Goal: Task Accomplishment & Management: Complete application form

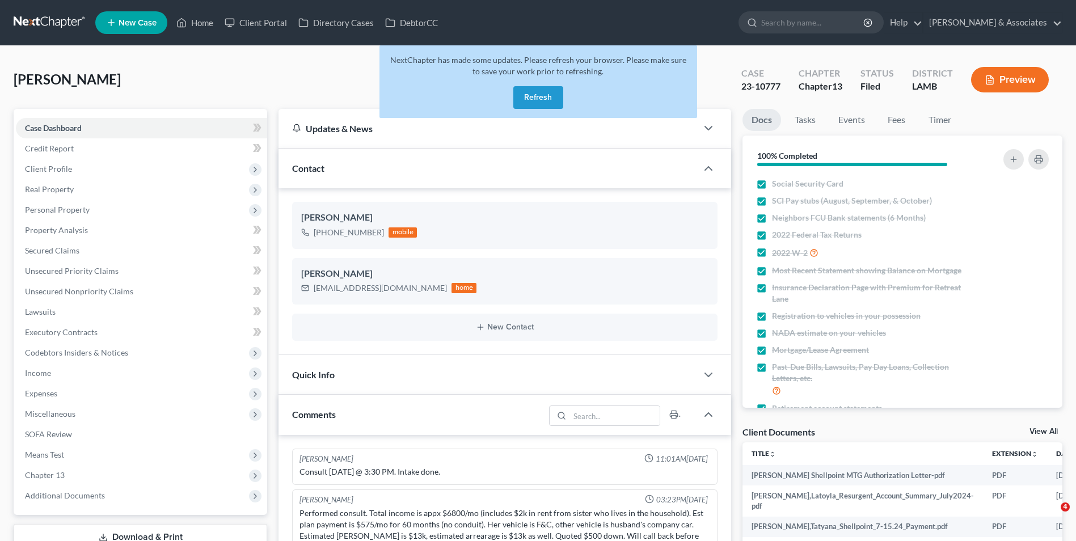
select select "0"
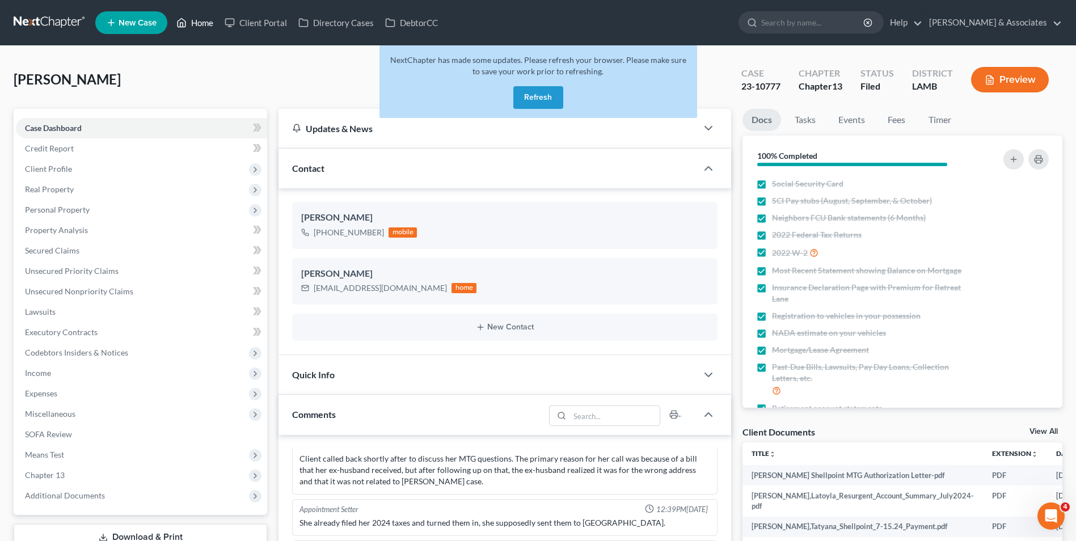
click at [214, 24] on link "Home" at bounding box center [195, 22] width 48 height 20
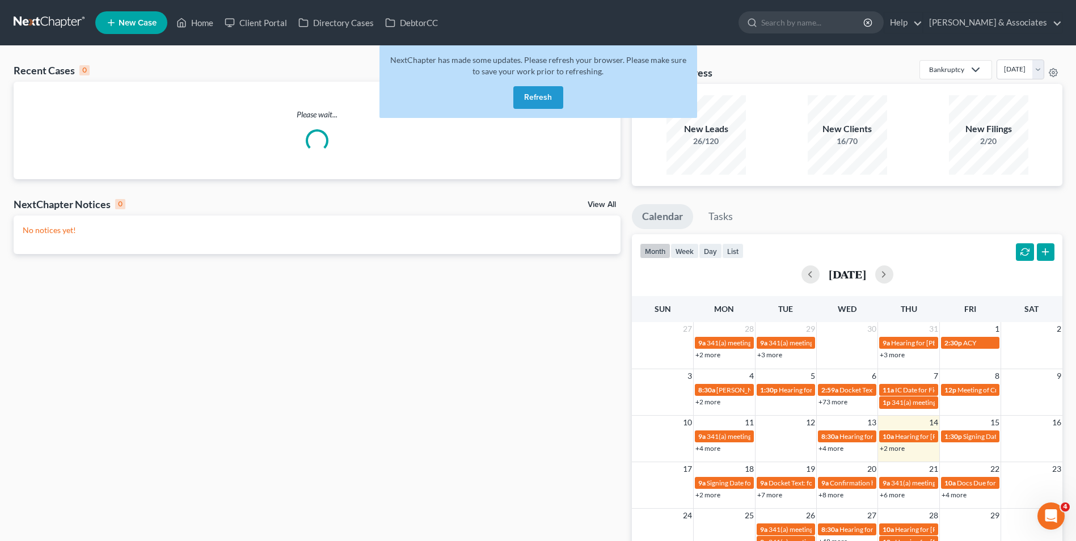
click at [550, 92] on button "Refresh" at bounding box center [539, 97] width 50 height 23
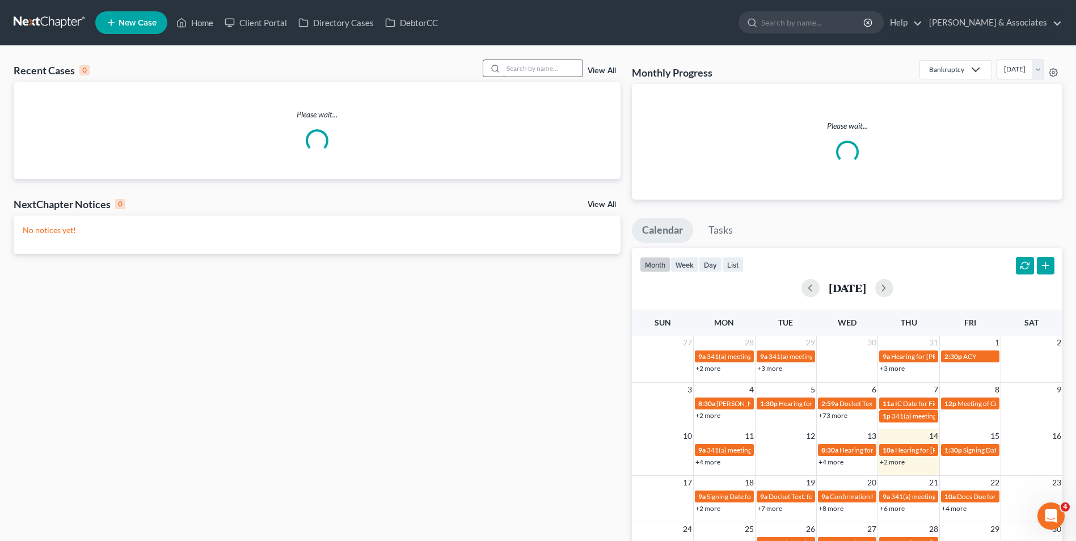
click at [538, 67] on input "search" at bounding box center [542, 68] width 79 height 16
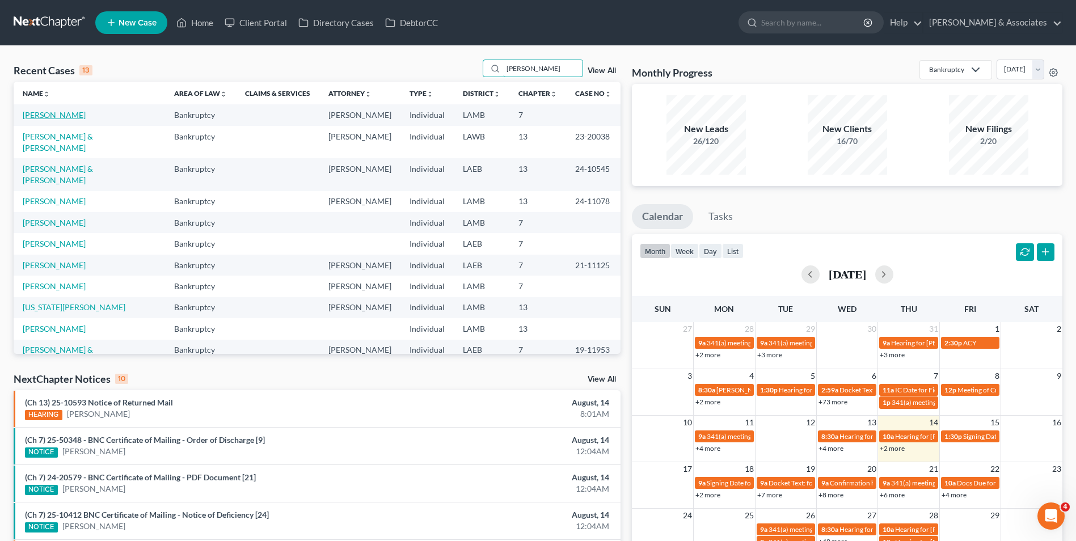
type input "dana"
click at [44, 112] on link "[PERSON_NAME]" at bounding box center [54, 115] width 63 height 10
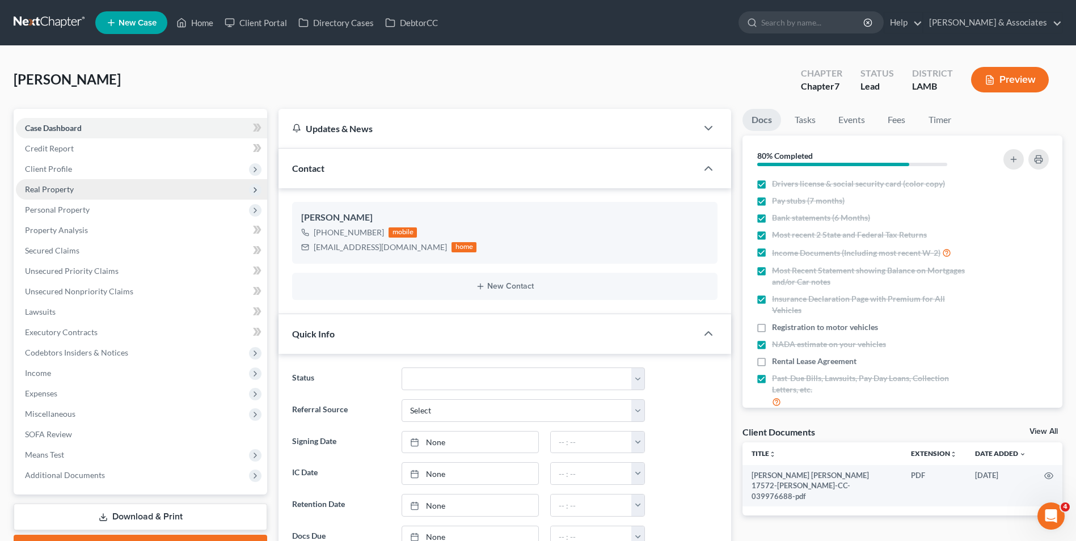
click at [159, 189] on span "Real Property" at bounding box center [141, 189] width 251 height 20
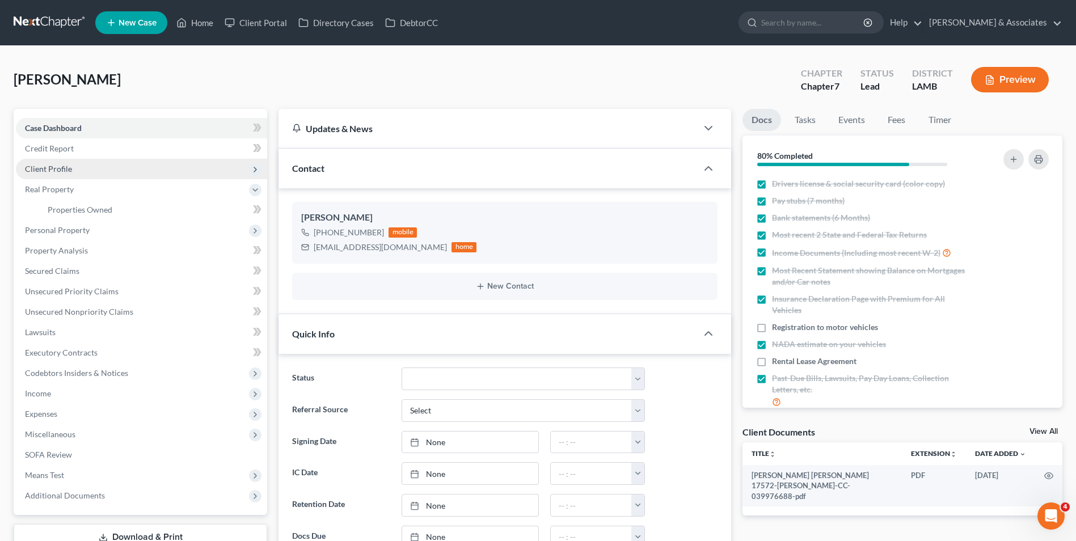
click at [155, 174] on span "Client Profile" at bounding box center [141, 169] width 251 height 20
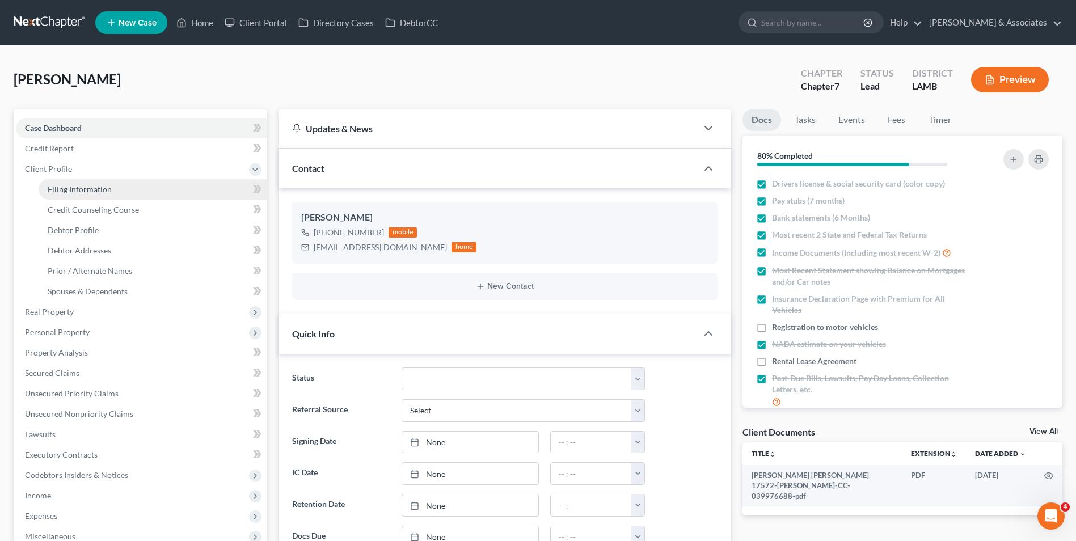
click at [142, 197] on link "Filing Information" at bounding box center [153, 189] width 229 height 20
select select "1"
select select "0"
select select "19"
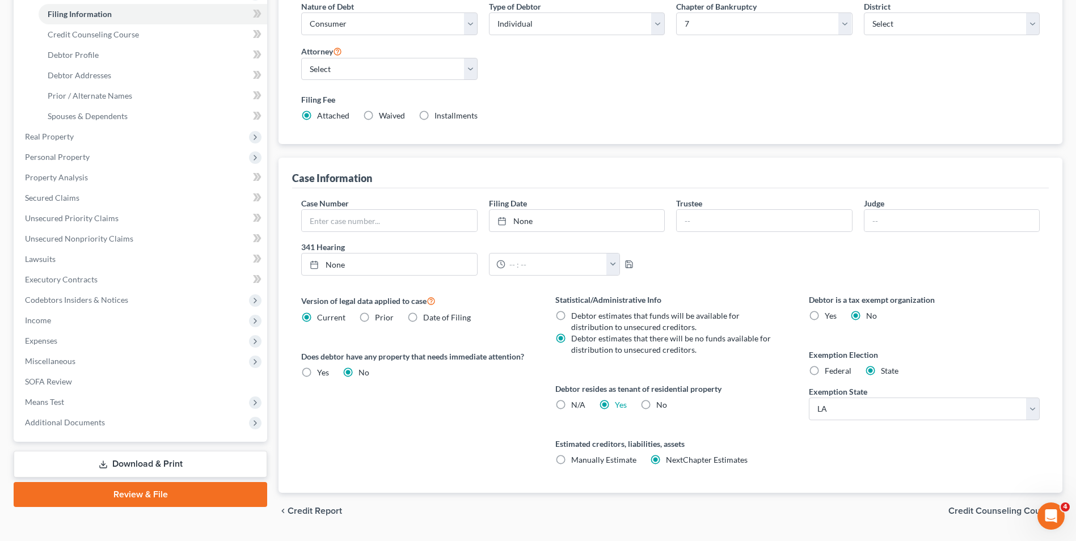
scroll to position [207, 0]
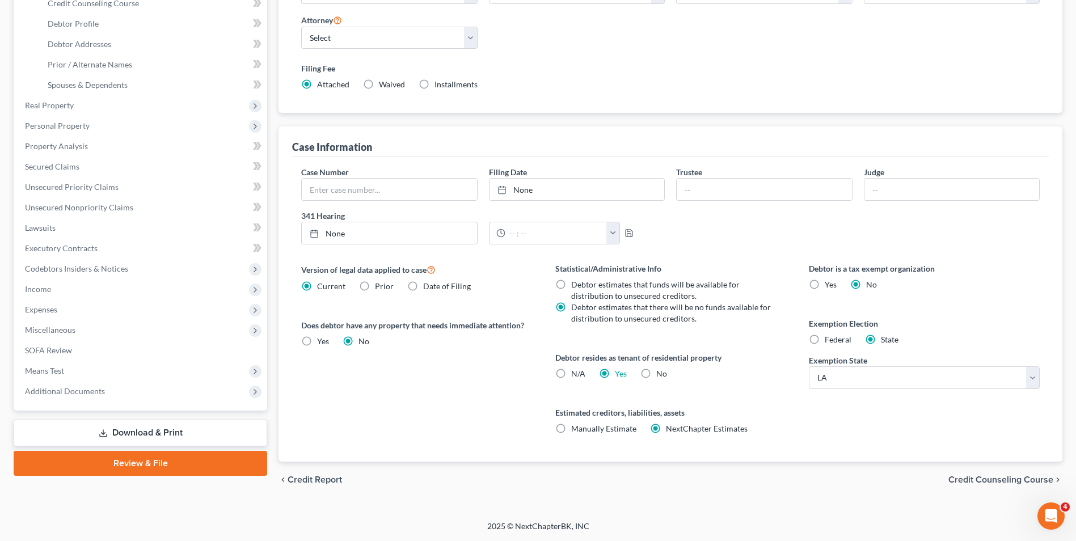
click at [571, 373] on label "N/A" at bounding box center [578, 373] width 14 height 11
click at [576, 373] on input "N/A" at bounding box center [579, 371] width 7 height 7
radio input "true"
click at [615, 371] on label "Yes Yes" at bounding box center [621, 373] width 12 height 11
click at [620, 371] on input "Yes Yes" at bounding box center [623, 371] width 7 height 7
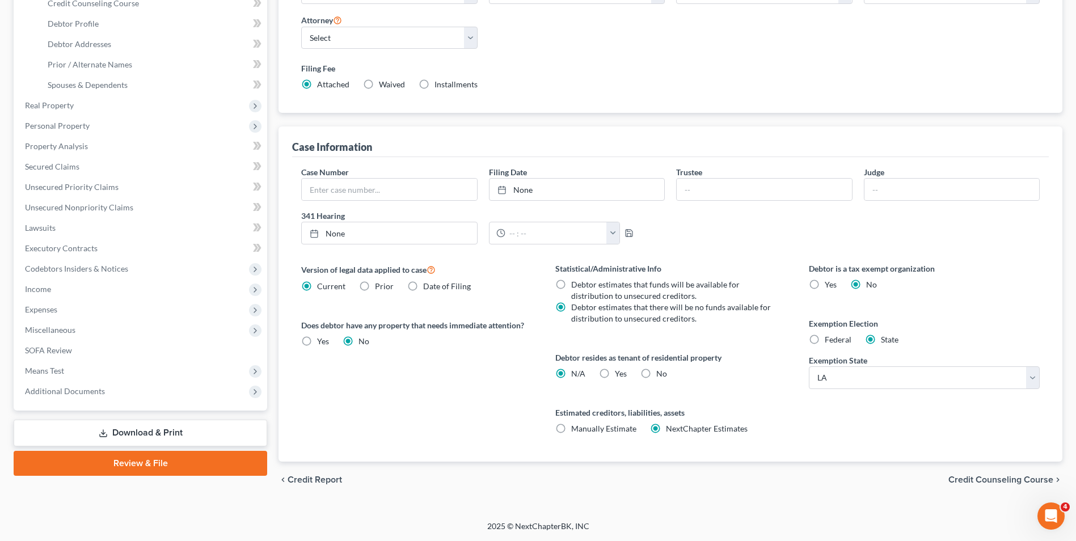
radio input "true"
radio input "false"
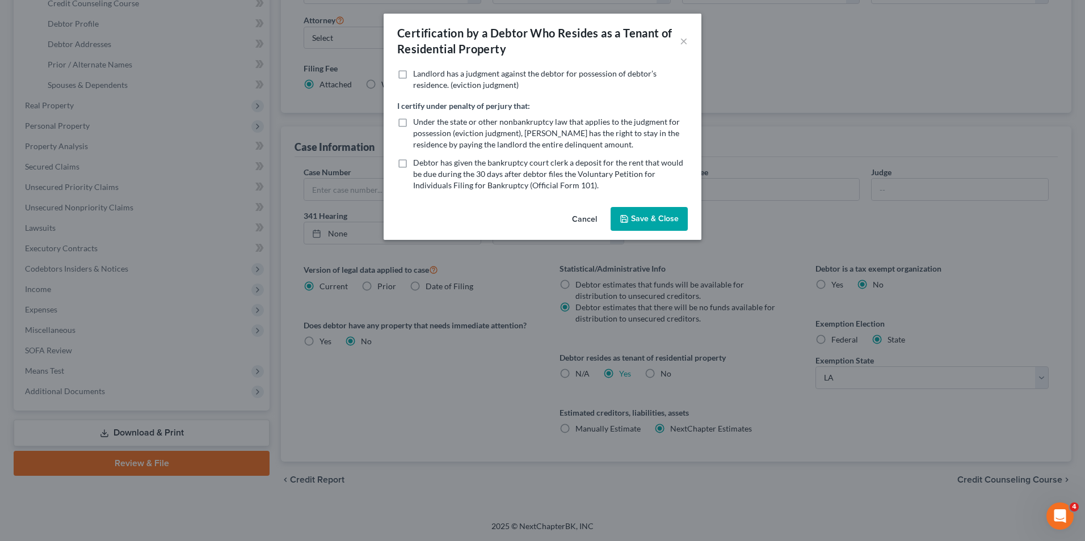
click at [633, 224] on button "Save & Close" at bounding box center [649, 219] width 77 height 24
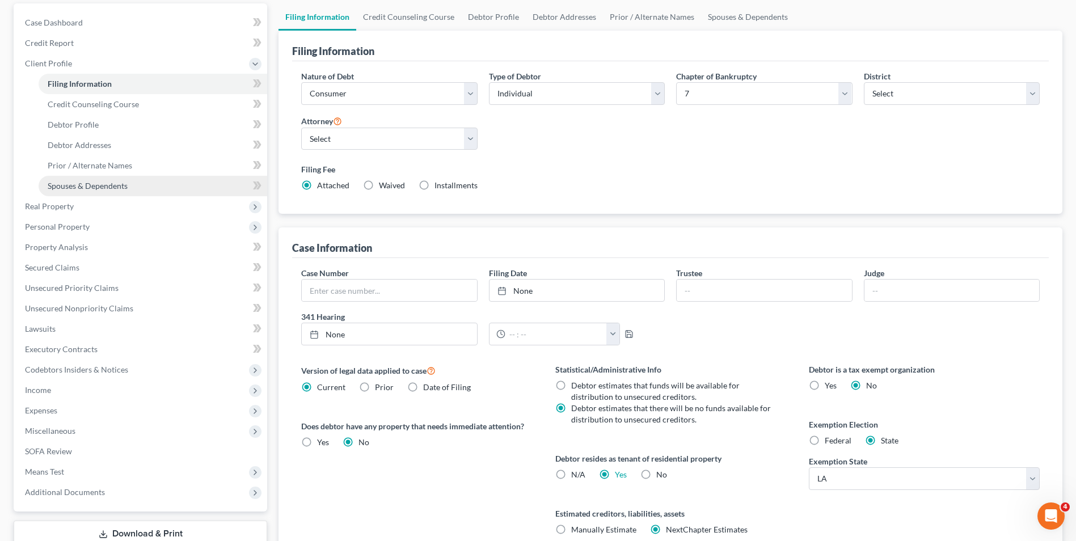
scroll to position [93, 0]
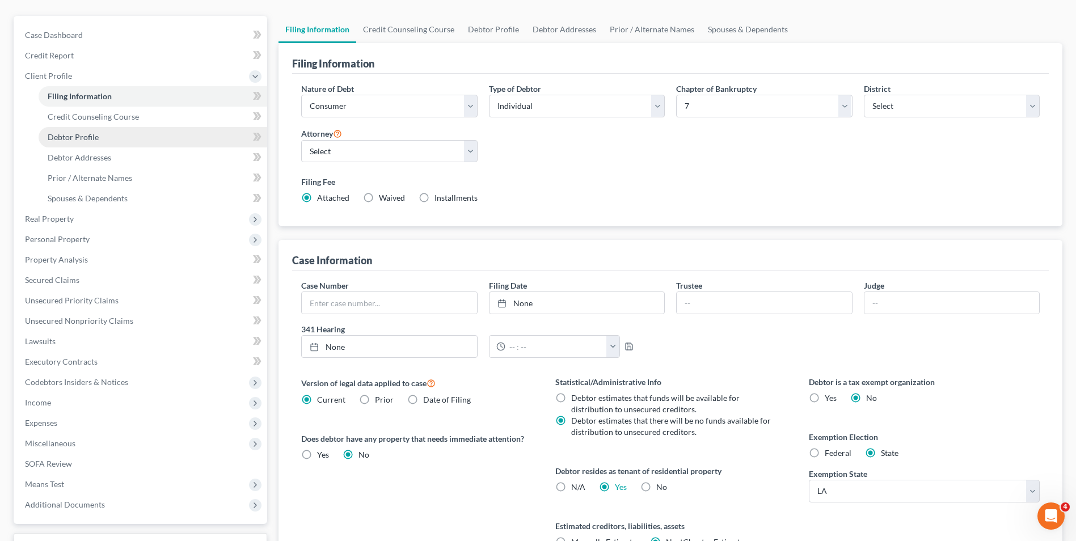
click at [87, 129] on link "Debtor Profile" at bounding box center [153, 137] width 229 height 20
select select "3"
select select "0"
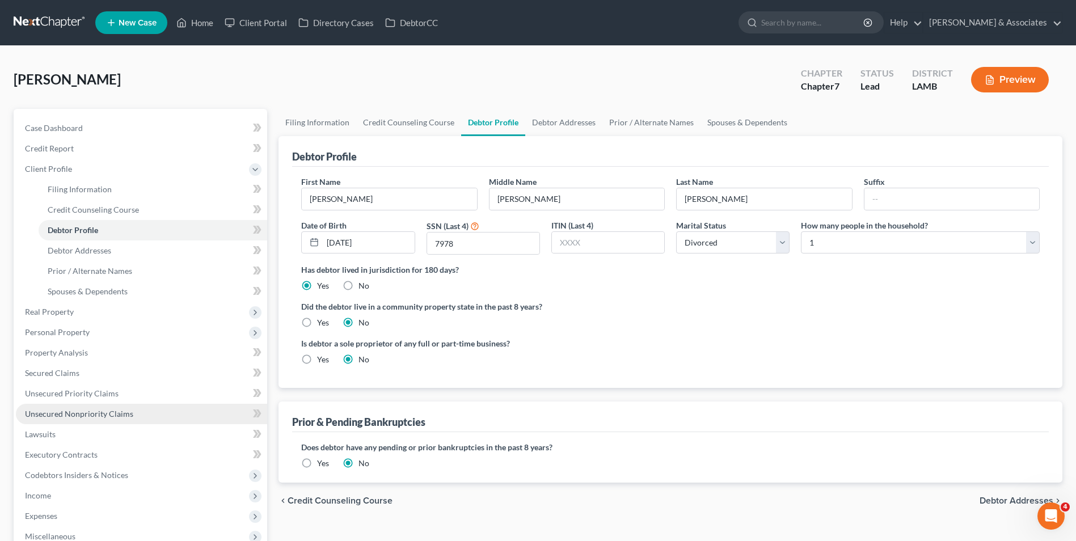
click at [167, 414] on link "Unsecured Nonpriority Claims" at bounding box center [141, 414] width 251 height 20
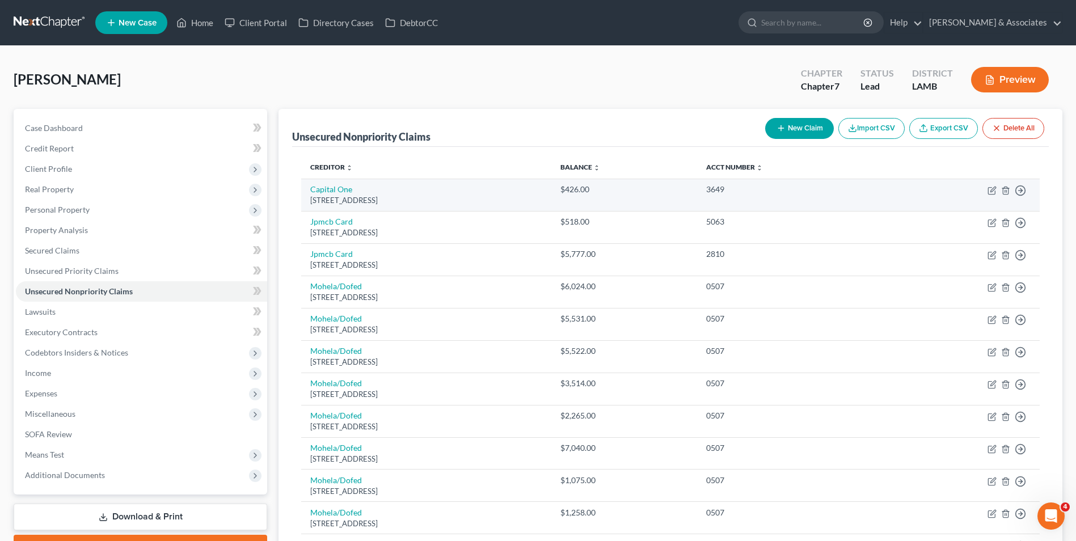
click at [336, 197] on div "Po Box 31293, Salt Lake City, UT 84131" at bounding box center [426, 200] width 232 height 11
click at [333, 191] on link "Capital One" at bounding box center [331, 189] width 42 height 10
select select "46"
select select "2"
select select "0"
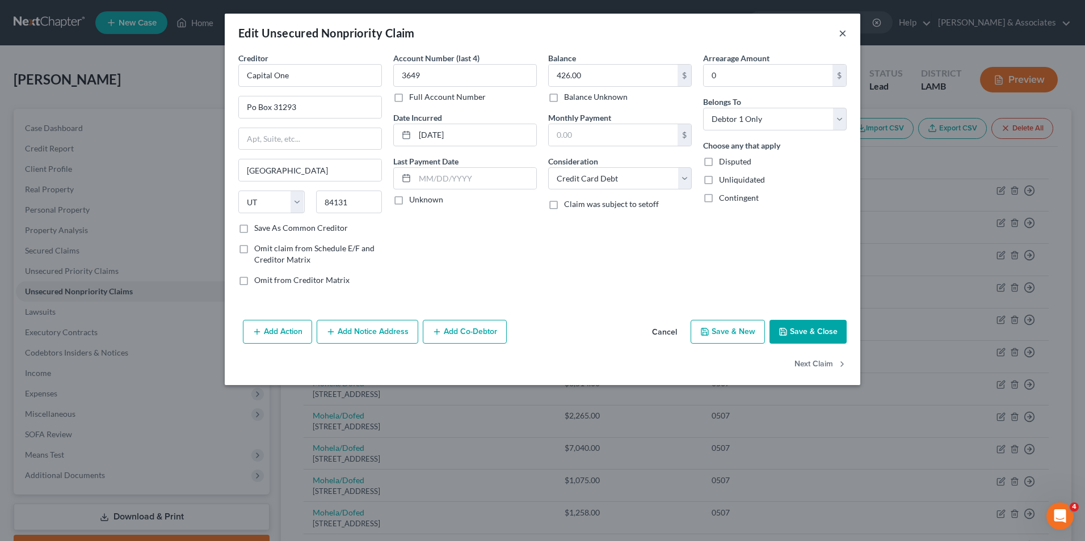
click at [844, 35] on button "×" at bounding box center [843, 33] width 8 height 14
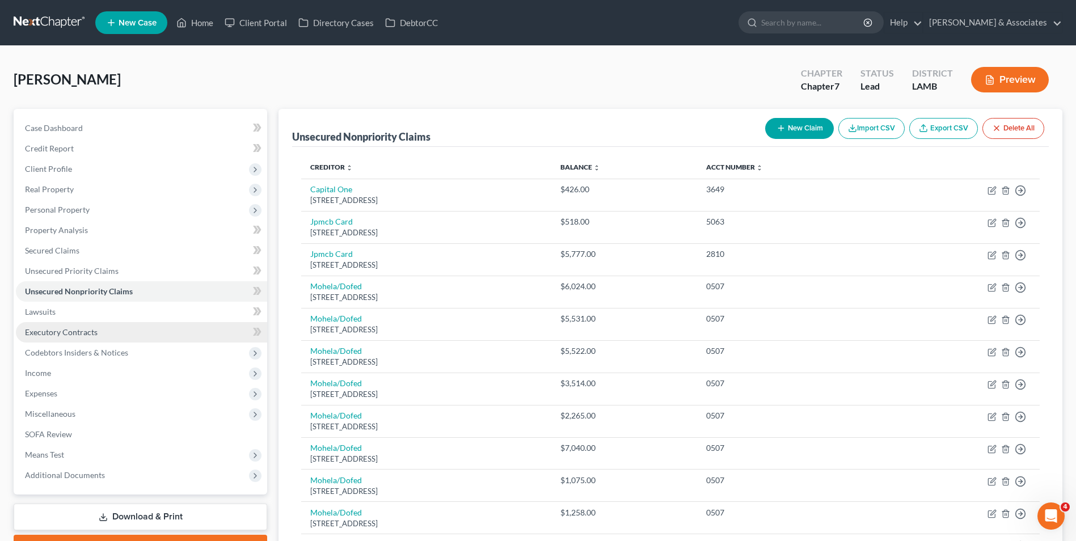
click at [181, 338] on link "Executory Contracts" at bounding box center [141, 332] width 251 height 20
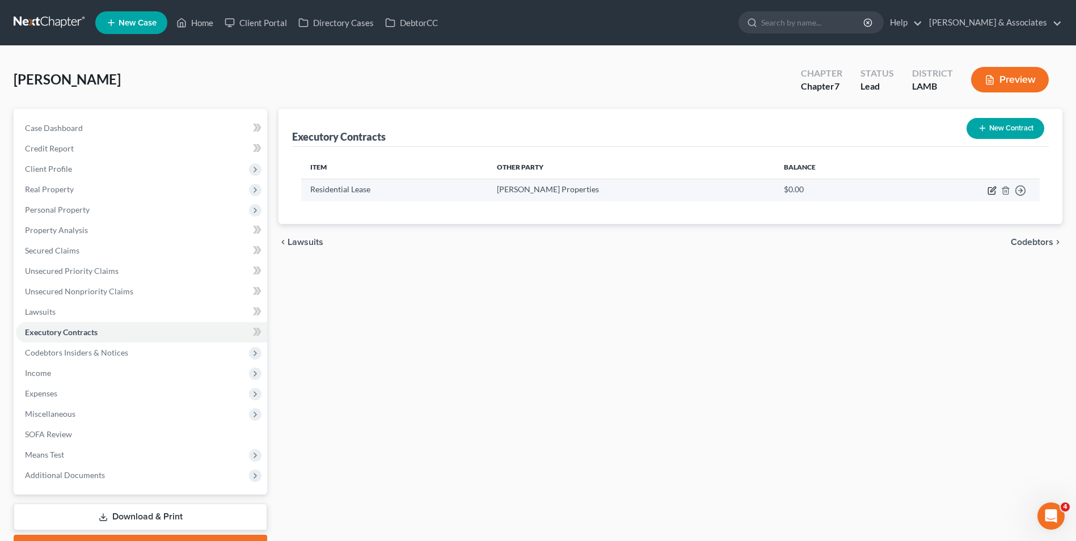
click at [988, 192] on icon "button" at bounding box center [992, 190] width 9 height 9
select select "3"
select select "19"
select select "0"
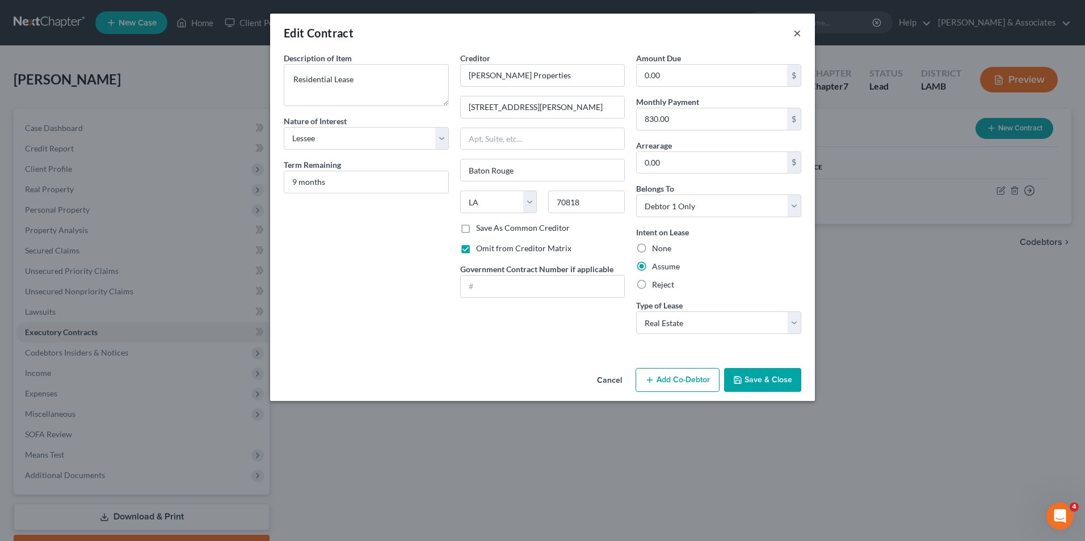
click at [796, 37] on button "×" at bounding box center [797, 33] width 8 height 14
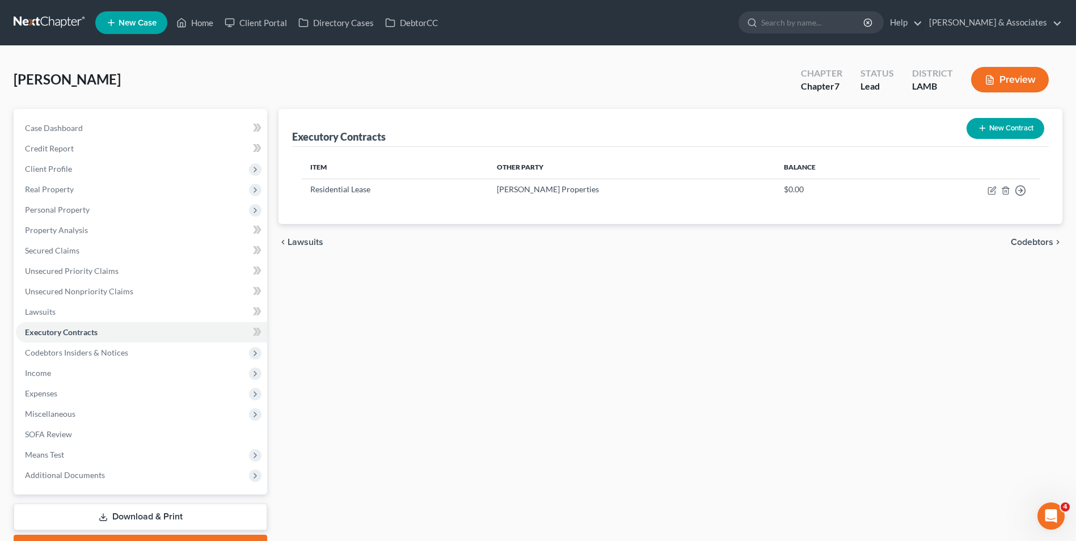
click at [982, 79] on button "Preview" at bounding box center [1010, 80] width 78 height 26
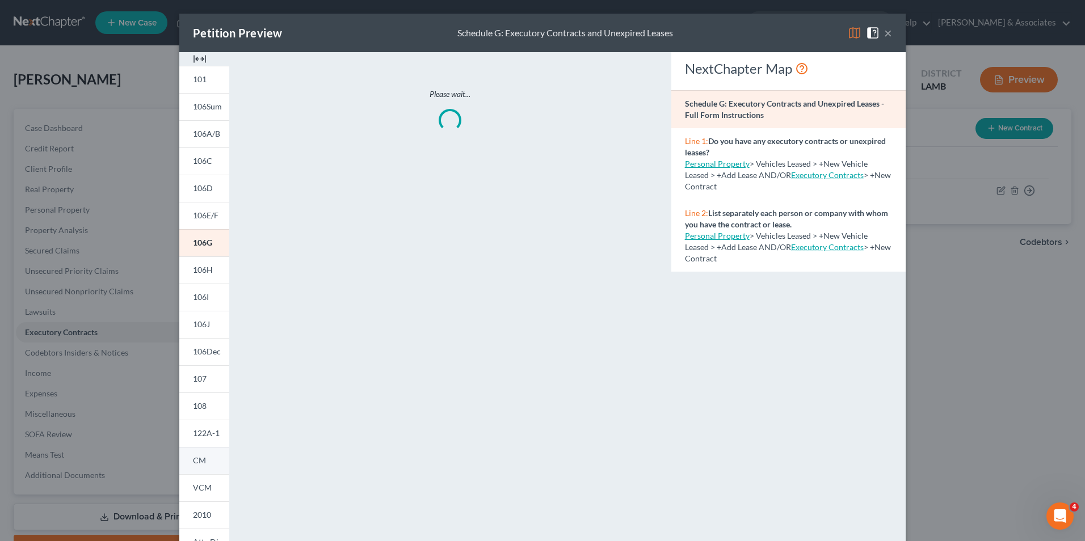
click at [207, 460] on link "CM" at bounding box center [204, 460] width 50 height 27
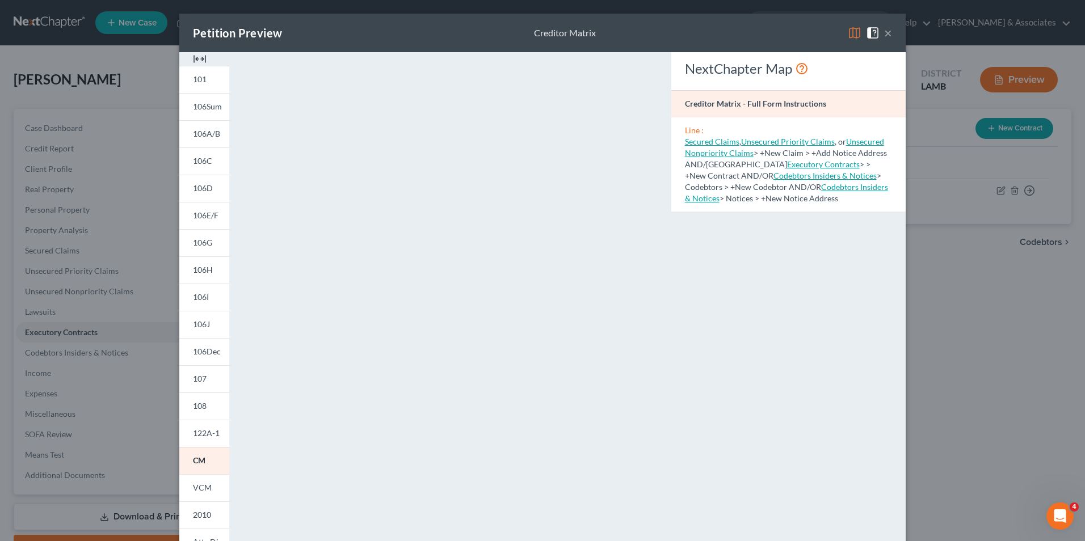
click at [884, 37] on button "×" at bounding box center [888, 33] width 8 height 14
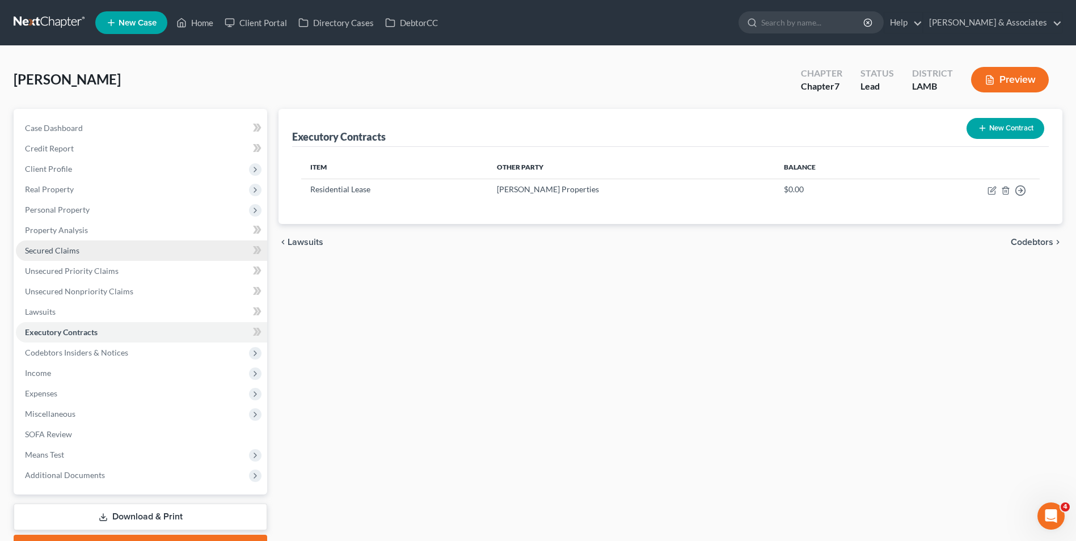
click at [171, 257] on link "Secured Claims" at bounding box center [141, 251] width 251 height 20
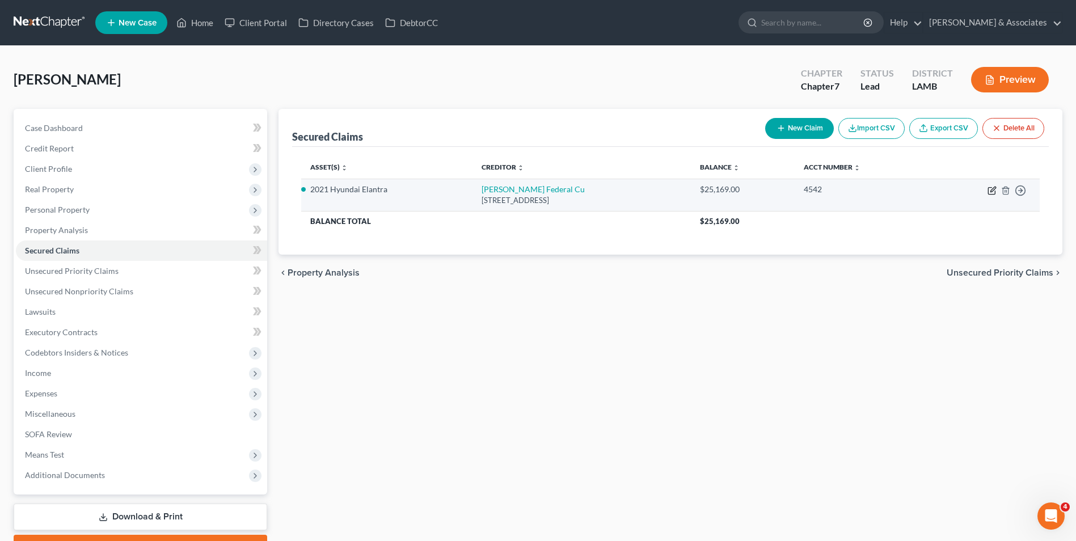
click at [993, 194] on icon "button" at bounding box center [991, 191] width 7 height 7
select select "19"
select select "0"
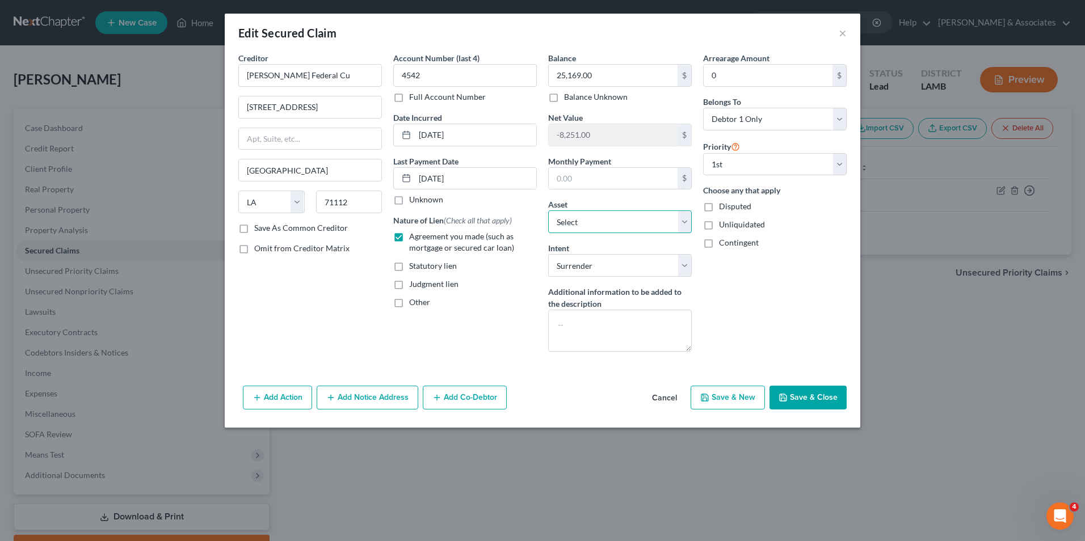
click at [683, 216] on select "Select Other Multiple Assets Pet(s) - 1 mix breed dog, 1 cat - $40.0 Household …" at bounding box center [620, 222] width 144 height 23
click at [548, 211] on select "Select Other Multiple Assets Pet(s) - 1 mix breed dog, 1 cat - $40.0 Household …" at bounding box center [620, 222] width 144 height 23
click at [842, 37] on button "×" at bounding box center [843, 33] width 8 height 14
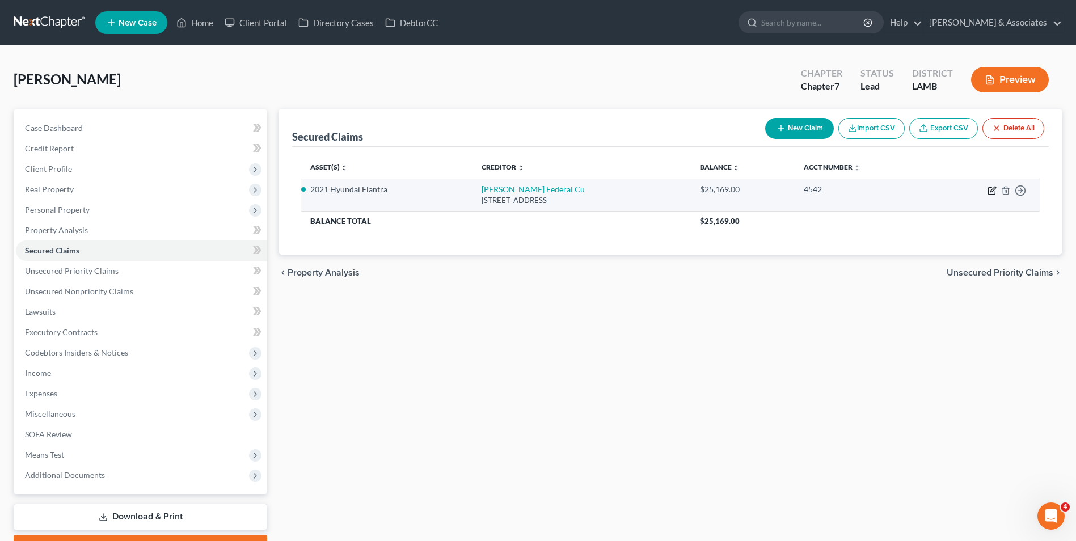
click at [988, 193] on icon "button" at bounding box center [991, 191] width 7 height 7
select select "19"
select select "7"
select select "0"
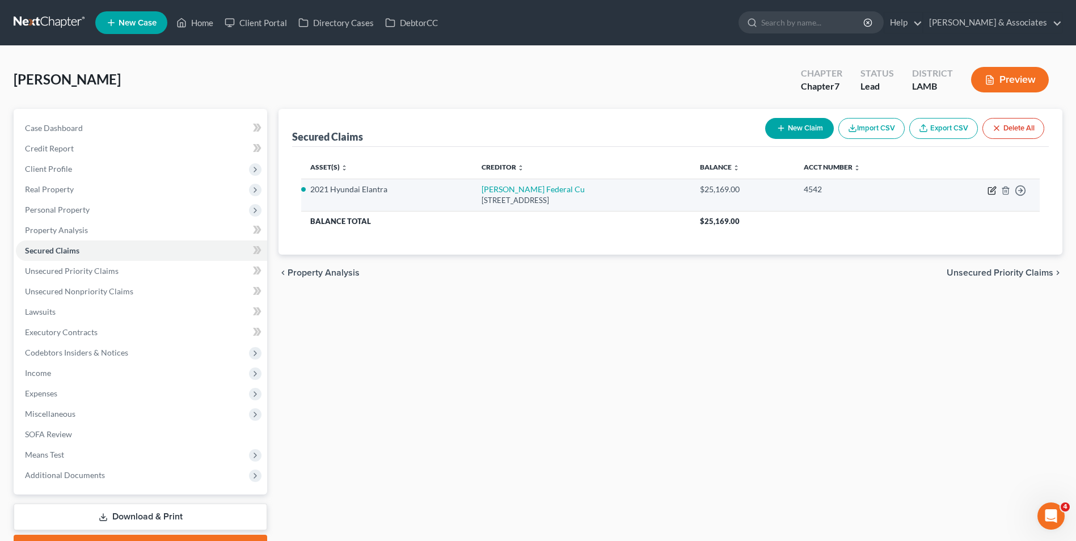
select select "0"
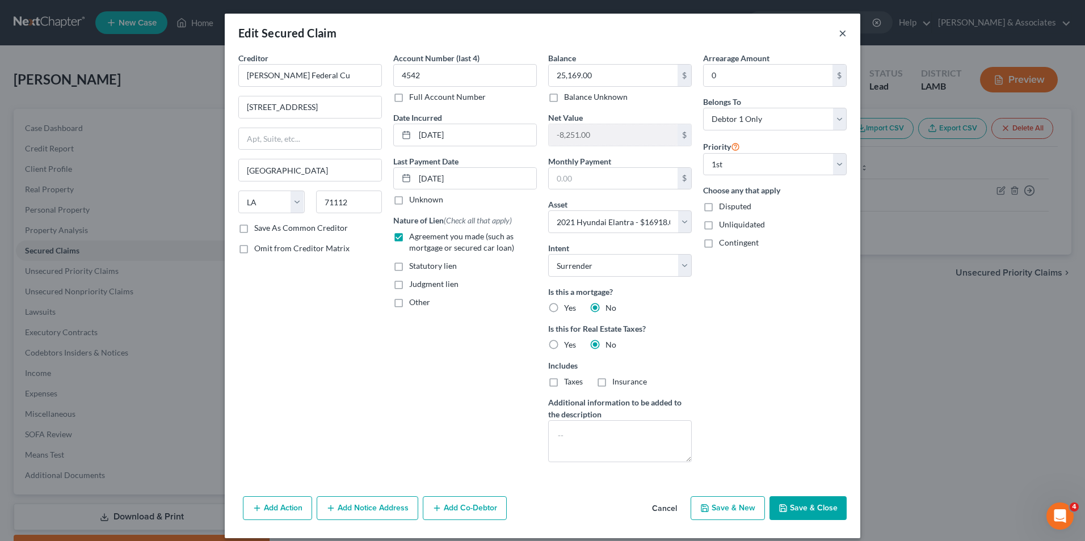
click at [840, 26] on button "×" at bounding box center [843, 33] width 8 height 14
